Goal: Information Seeking & Learning: Learn about a topic

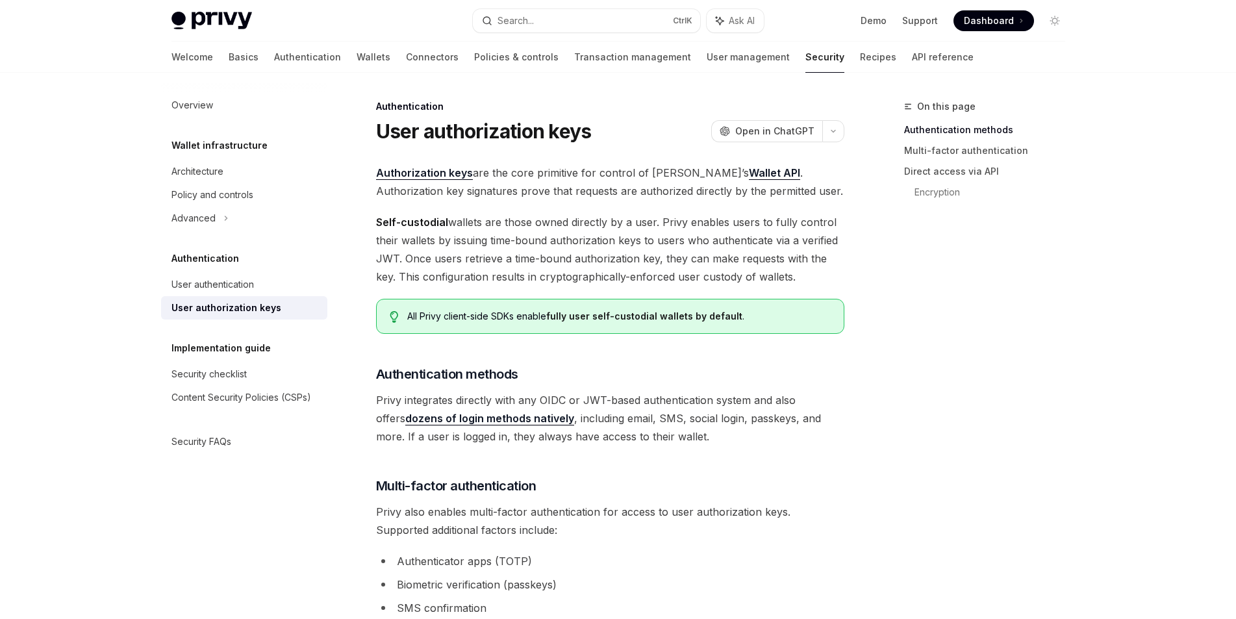
click at [409, 172] on link "Authorization keys" at bounding box center [424, 173] width 97 height 14
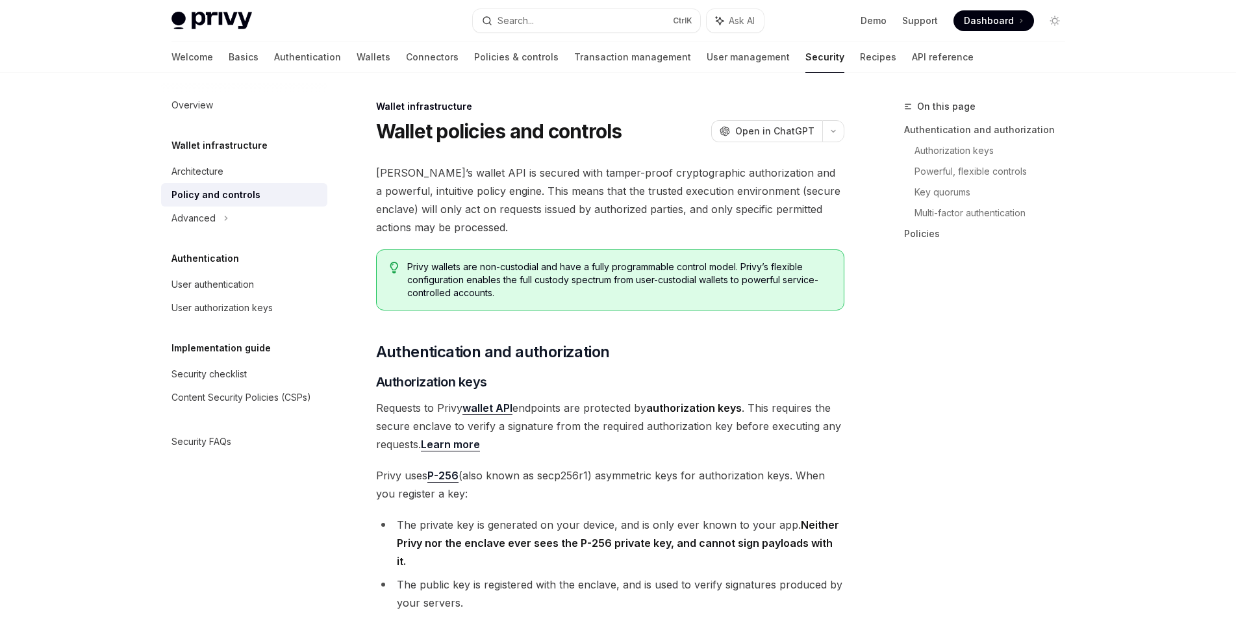
type textarea "*"
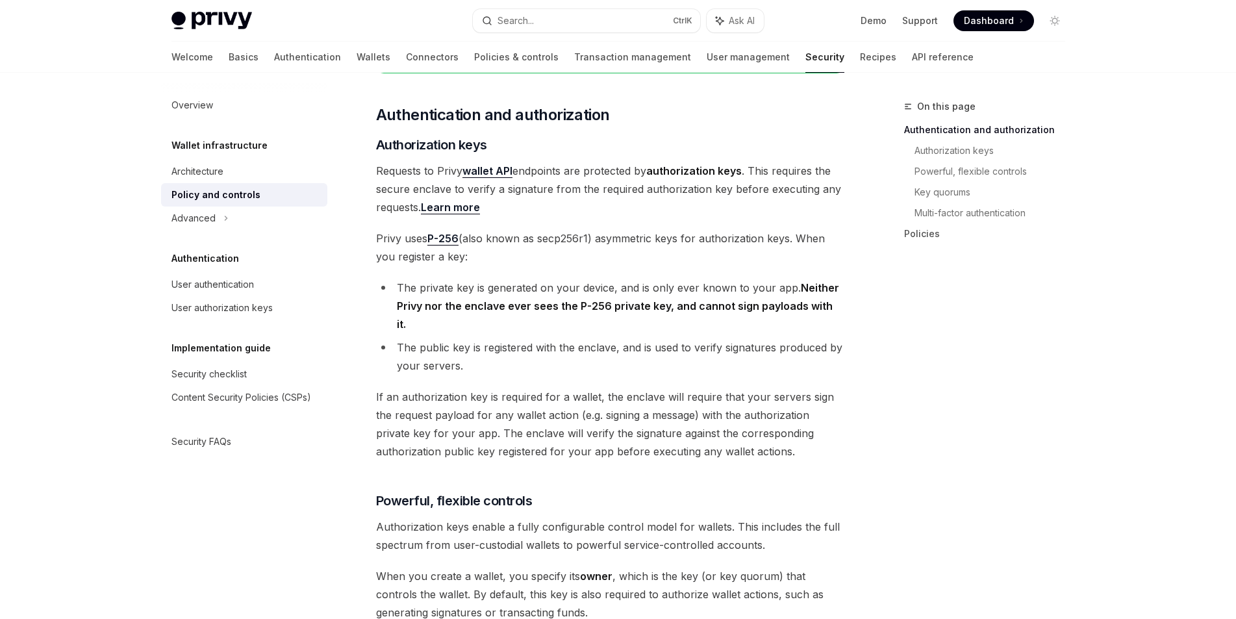
scroll to position [260, 0]
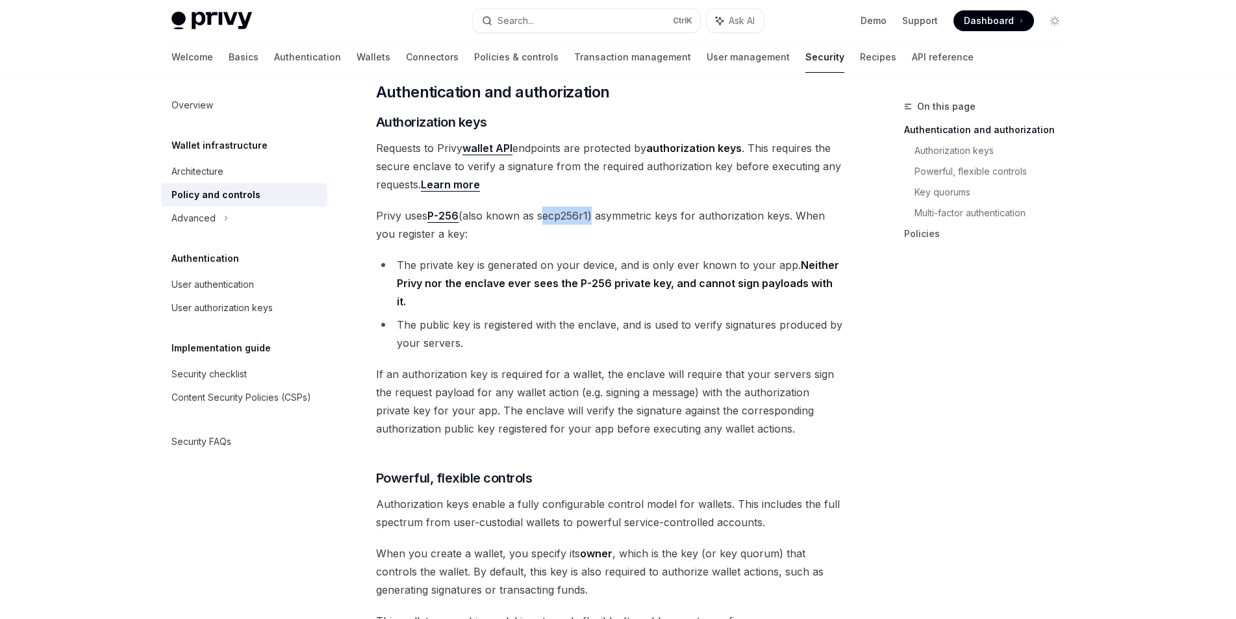
drag, startPoint x: 539, startPoint y: 216, endPoint x: 590, endPoint y: 218, distance: 50.7
click at [590, 218] on span "Privy uses P-256 (also known as secp256r1) asymmetric keys for authorization ke…" at bounding box center [610, 225] width 468 height 36
copy span "secp256r1"
click at [674, 413] on span "If an authorization key is required for a wallet, the enclave will require that…" at bounding box center [610, 401] width 468 height 73
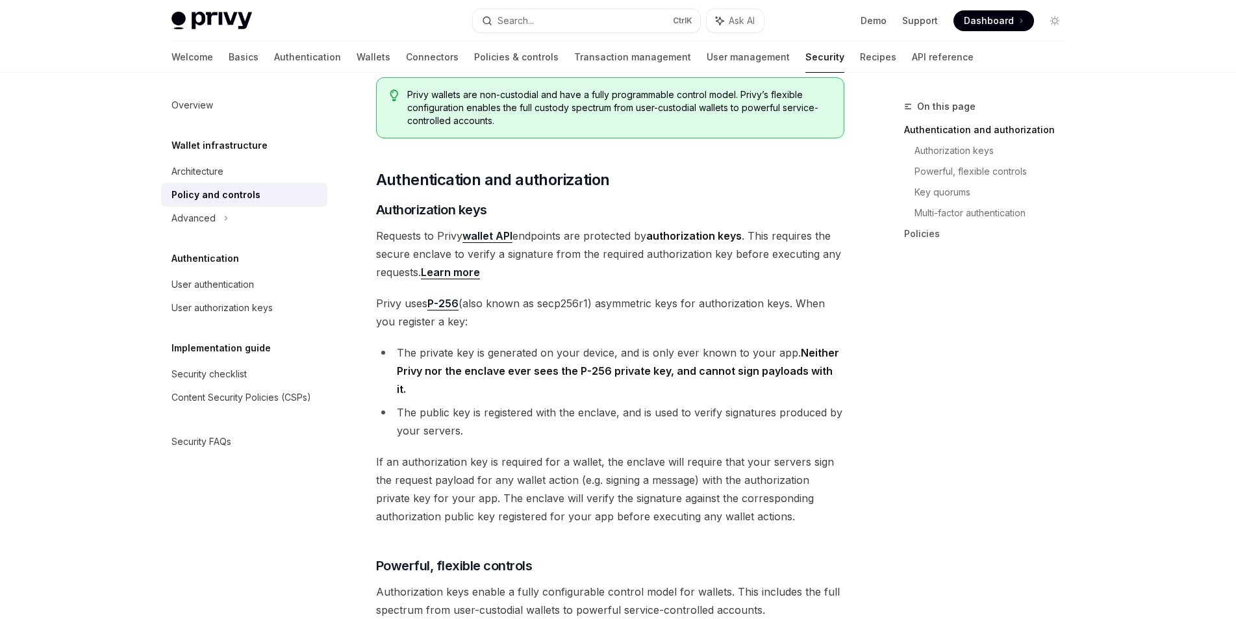
scroll to position [195, 0]
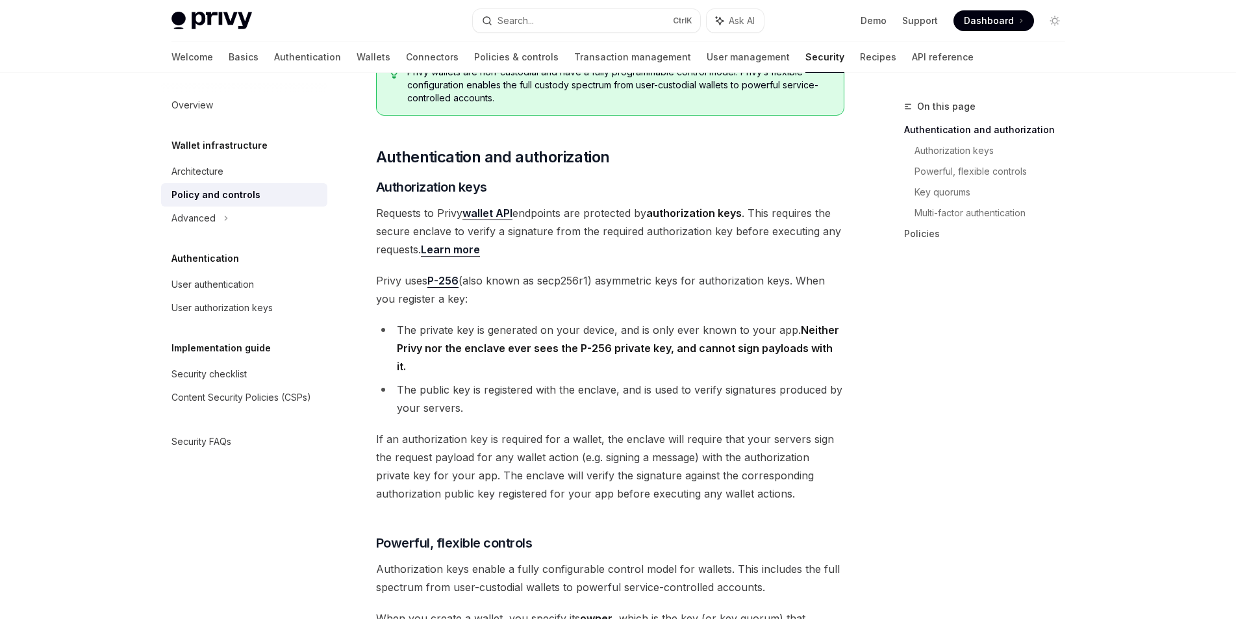
click at [913, 459] on div "On this page Authentication and authorization Authorization keys Powerful, flex…" at bounding box center [977, 359] width 198 height 520
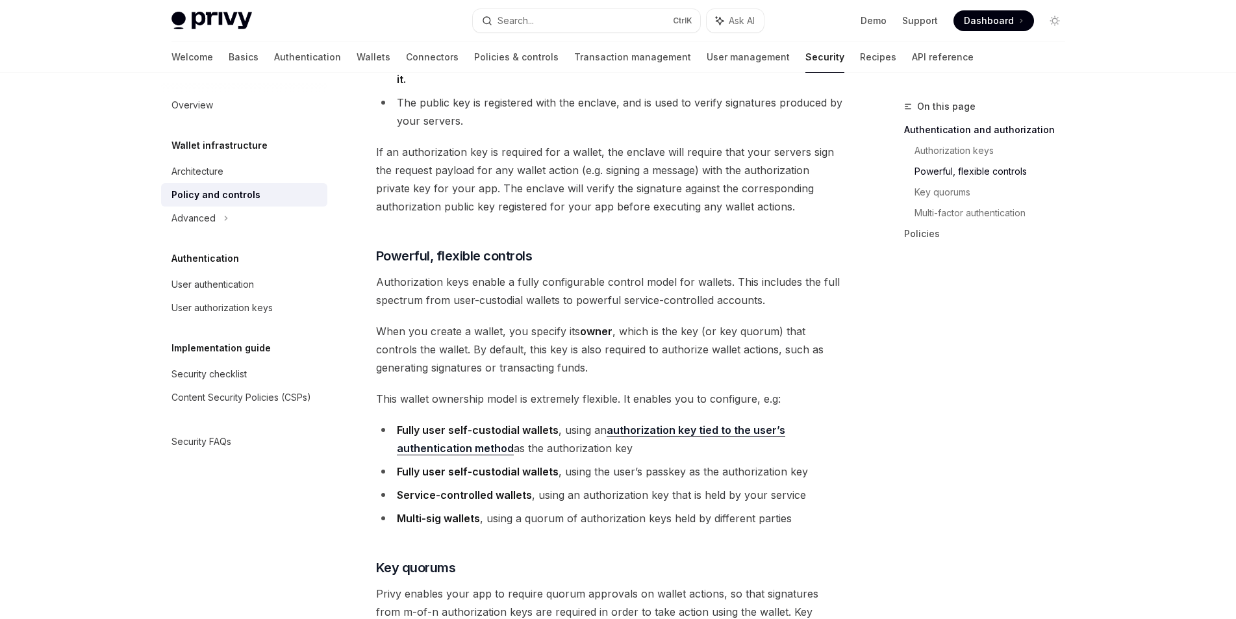
scroll to position [260, 0]
